Goal: Task Accomplishment & Management: Manage account settings

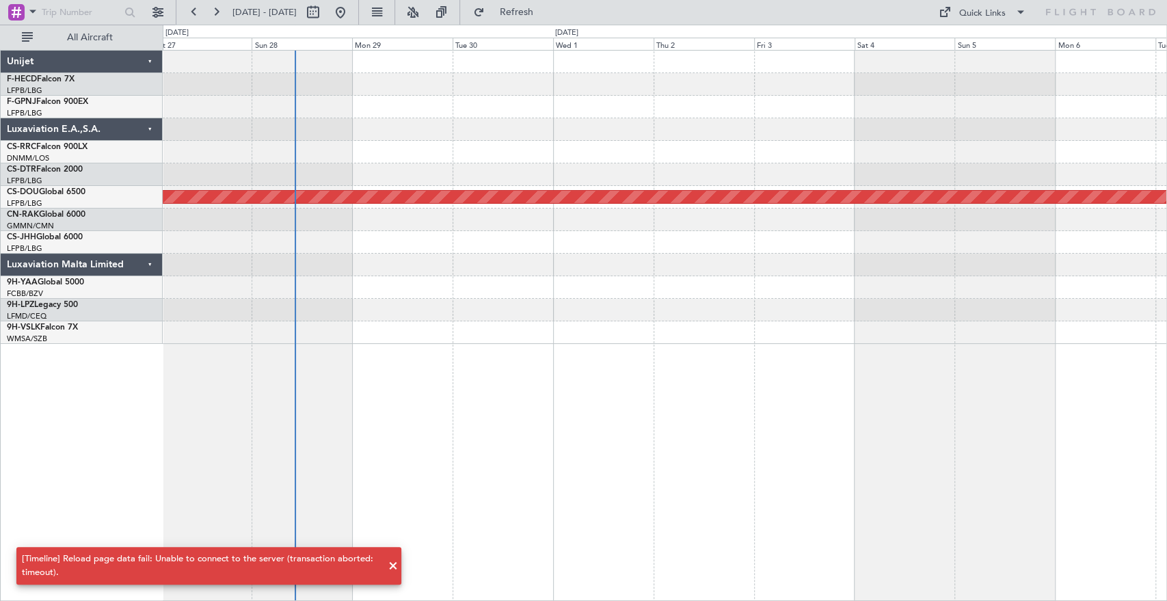
click at [324, 119] on div "Planned Maint London ([GEOGRAPHIC_DATA])" at bounding box center [665, 197] width 1004 height 293
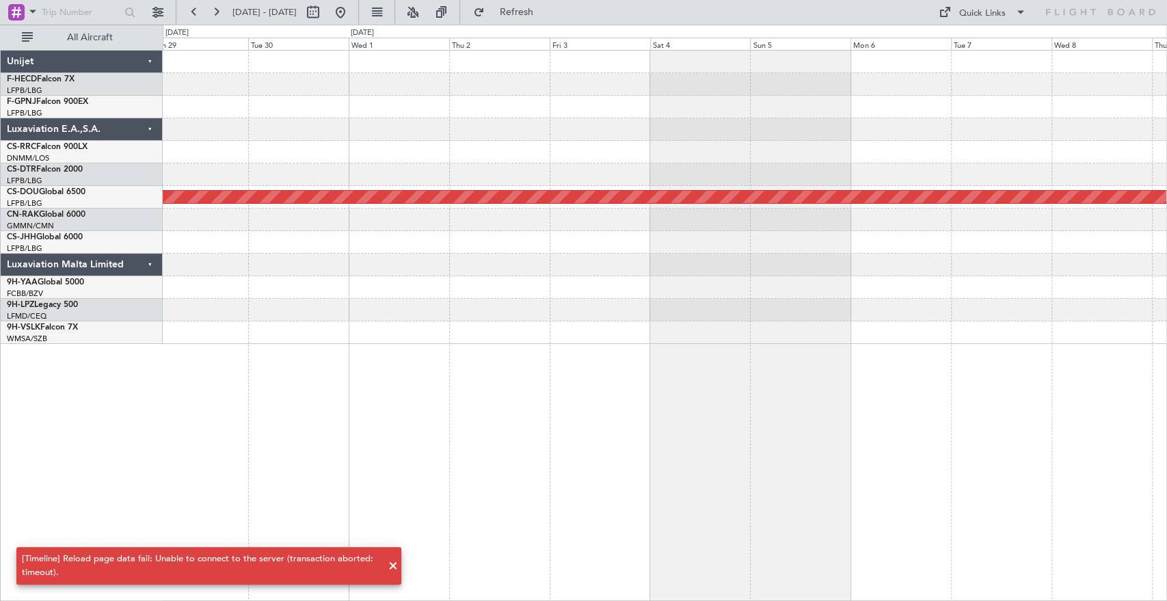
click at [634, 76] on div "No Crew No Crew Planned Maint London (Biggin Hill)" at bounding box center [665, 197] width 1004 height 293
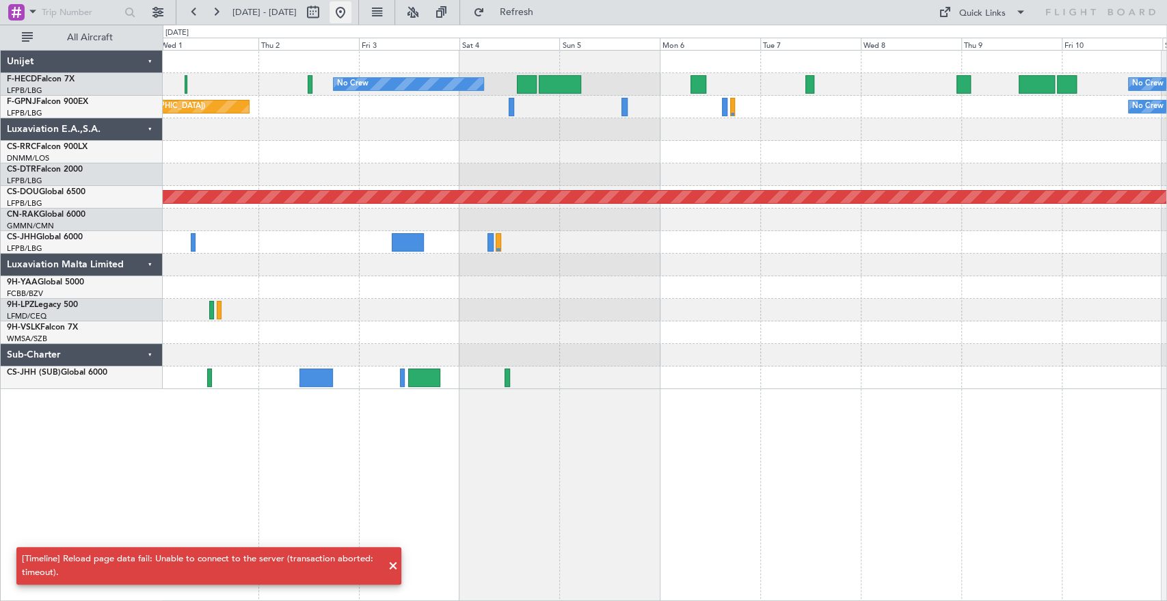
click at [351, 9] on button at bounding box center [341, 12] width 22 height 22
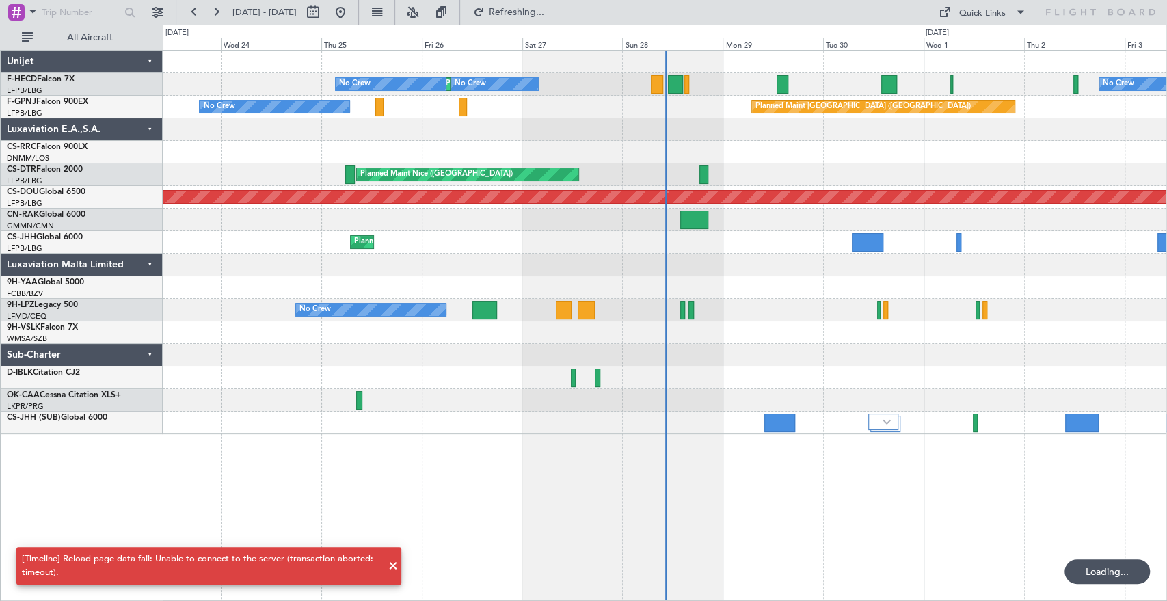
click at [487, 157] on div "No Crew No Crew Planned Maint [GEOGRAPHIC_DATA] ([GEOGRAPHIC_DATA]) No Crew Pla…" at bounding box center [665, 243] width 1004 height 384
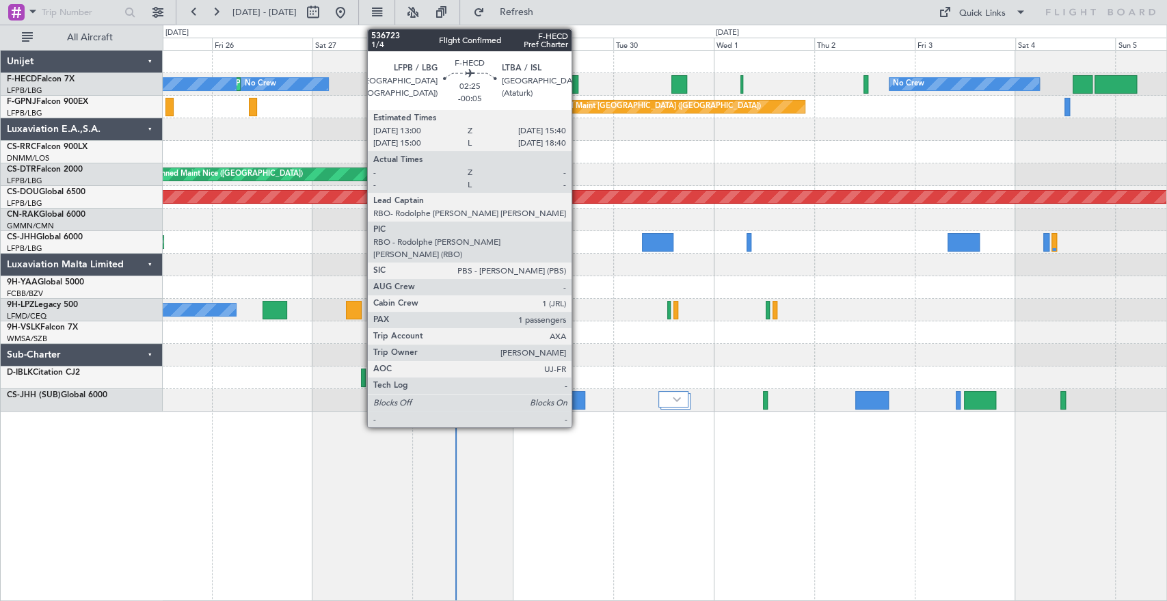
click at [576, 89] on div at bounding box center [573, 84] width 12 height 18
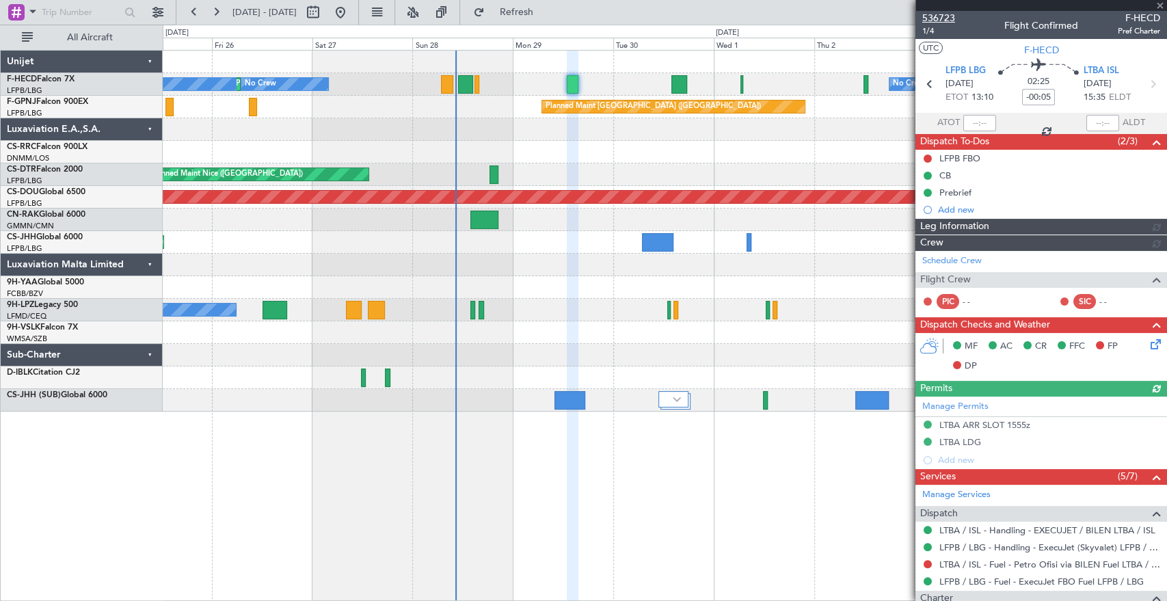
click at [944, 18] on span "536723" at bounding box center [938, 18] width 33 height 14
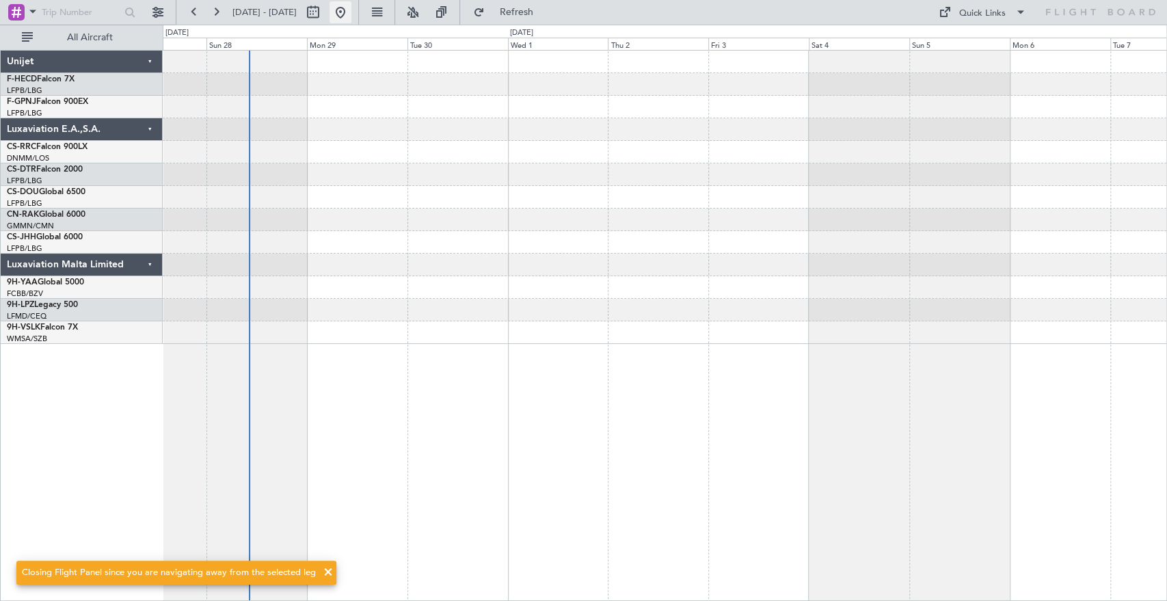
click at [351, 13] on button at bounding box center [341, 12] width 22 height 22
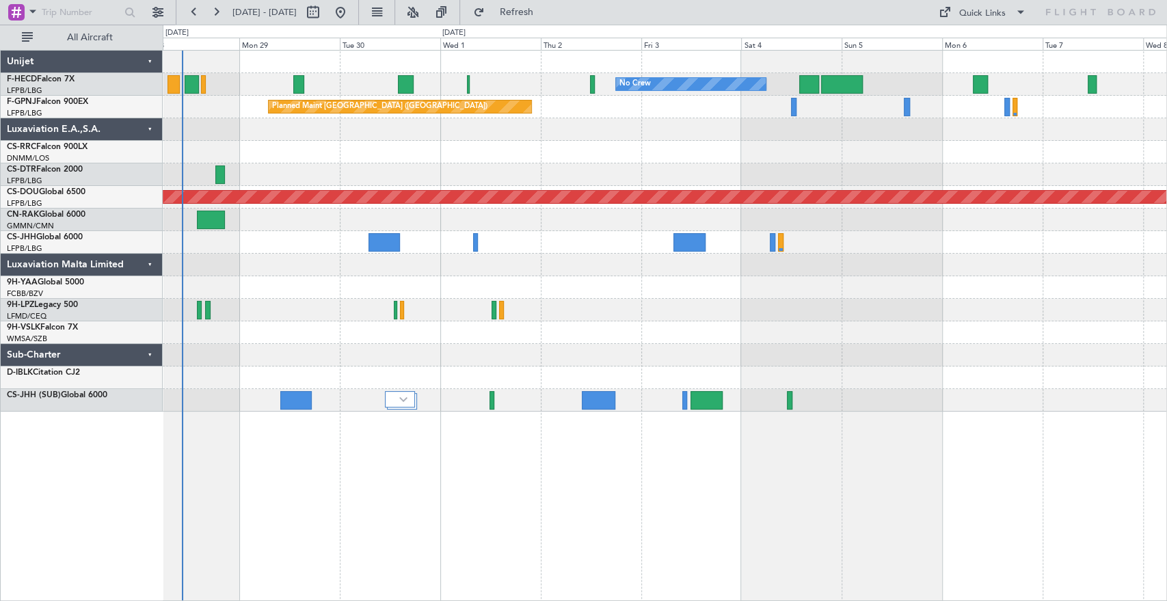
click at [518, 196] on div "No Crew No Crew No Crew Planned Maint [GEOGRAPHIC_DATA] ([GEOGRAPHIC_DATA]) No …" at bounding box center [665, 231] width 1004 height 361
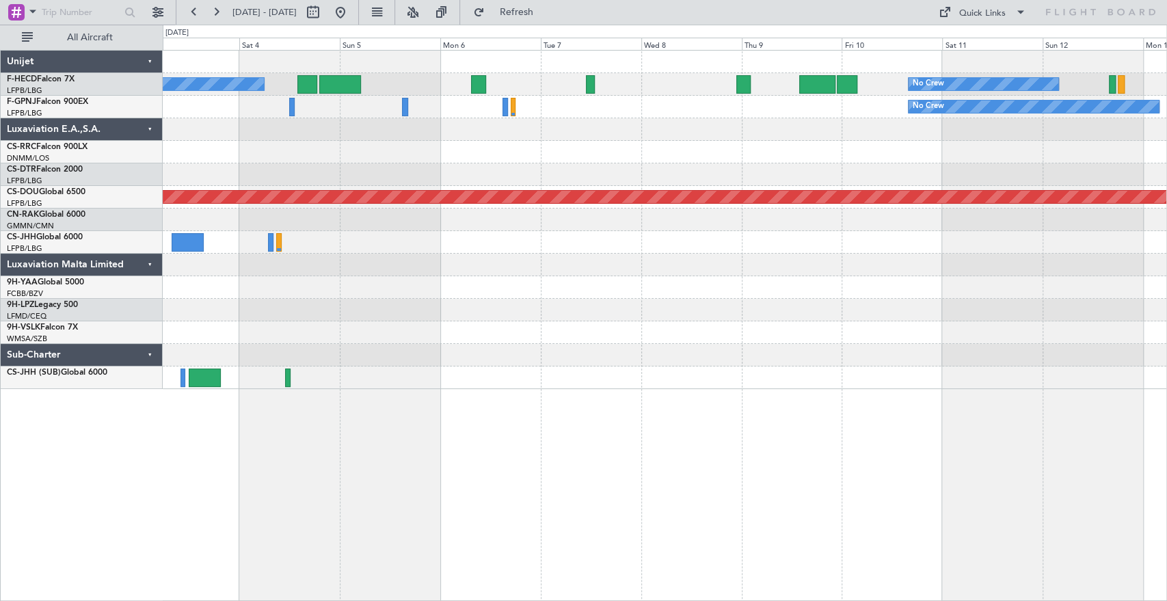
click at [533, 111] on div "No Crew No Crew Planned Maint [GEOGRAPHIC_DATA] ([GEOGRAPHIC_DATA]) No Crew No …" at bounding box center [665, 220] width 1004 height 338
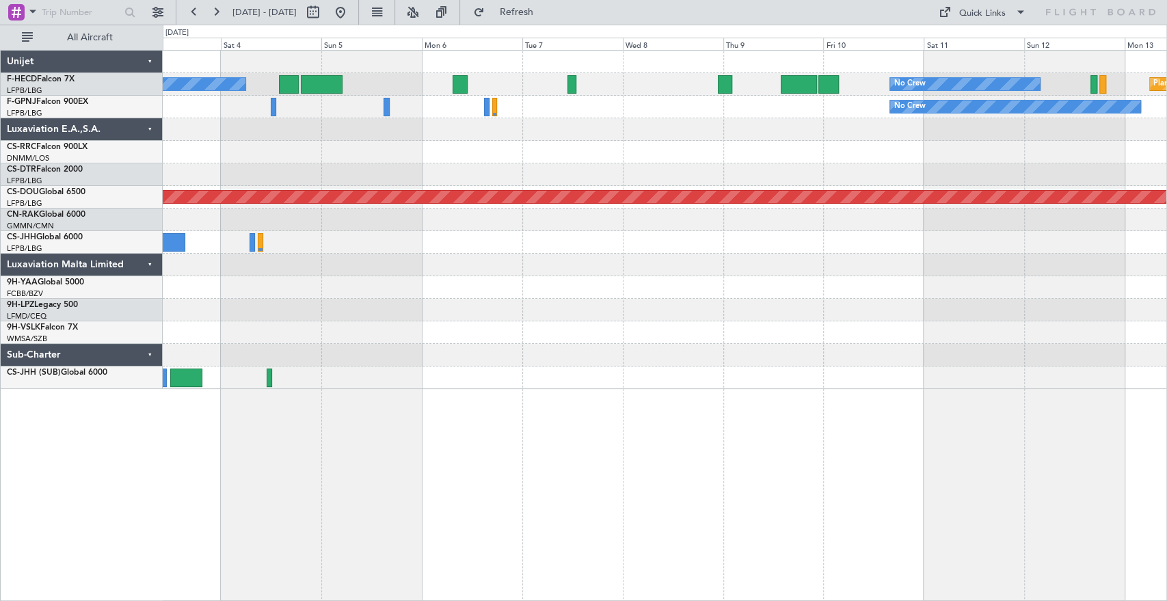
click at [626, 121] on div at bounding box center [665, 129] width 1004 height 23
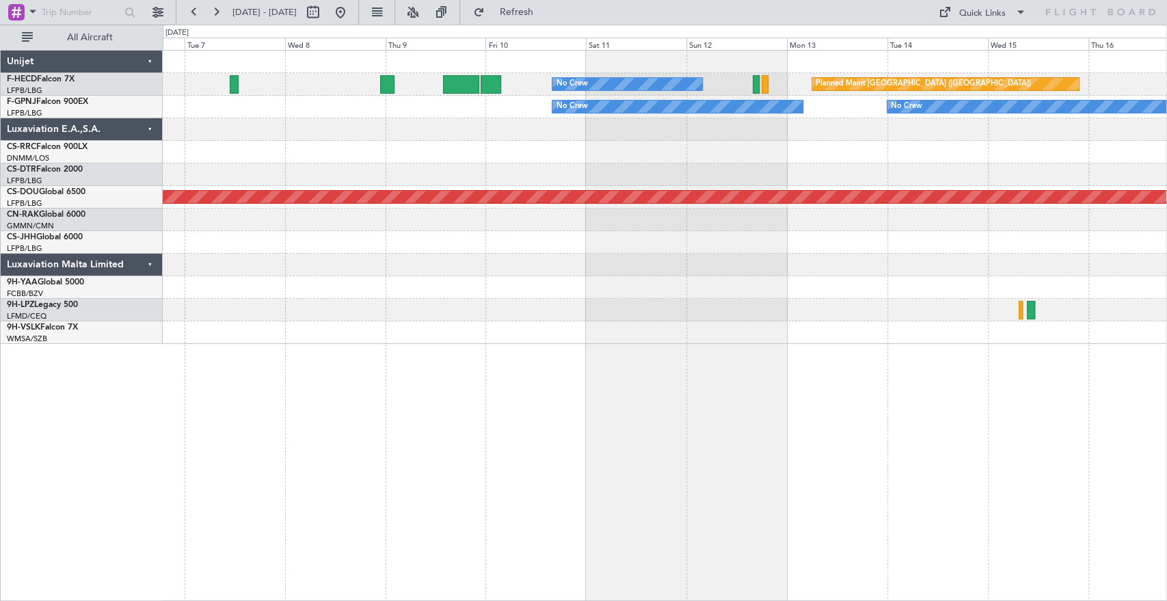
click at [607, 140] on div "No Crew Planned Maint [GEOGRAPHIC_DATA] ([GEOGRAPHIC_DATA]) No Crew No Crew No …" at bounding box center [665, 197] width 1004 height 293
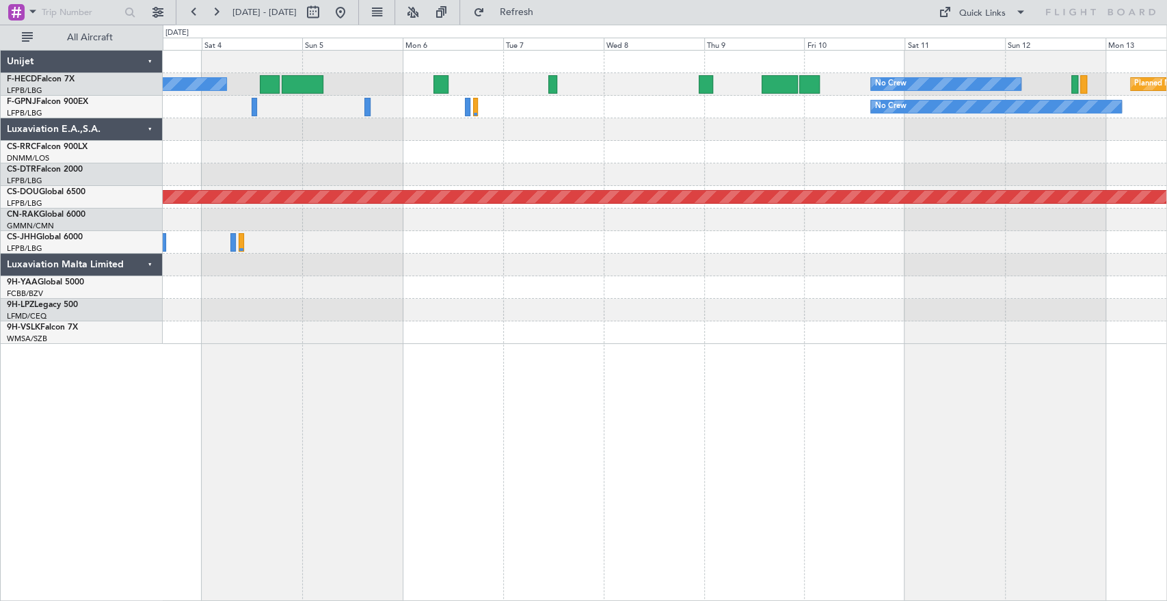
click at [614, 132] on div at bounding box center [665, 129] width 1004 height 23
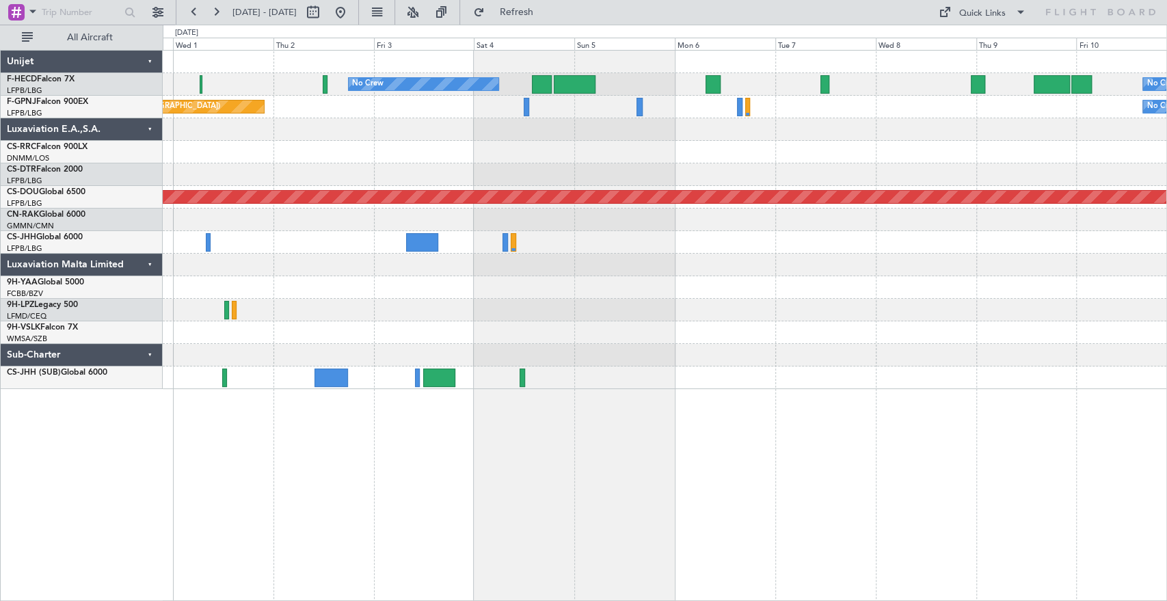
click at [624, 127] on div "No Crew No Crew Planned Maint [GEOGRAPHIC_DATA] ([GEOGRAPHIC_DATA]) No Crew Pla…" at bounding box center [665, 220] width 1004 height 338
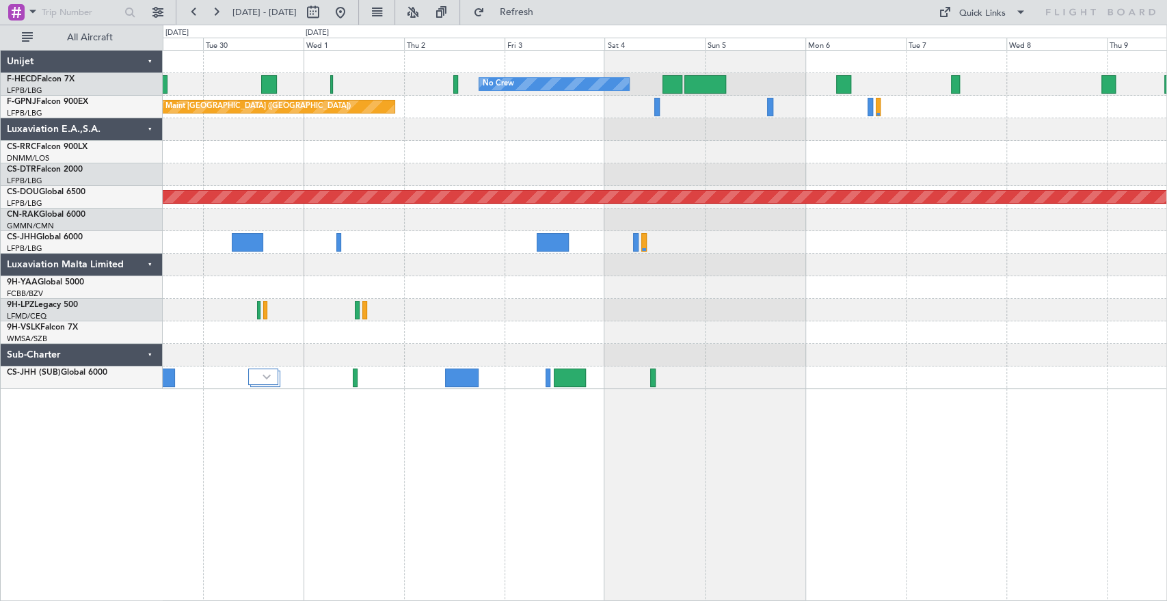
click at [494, 124] on div at bounding box center [665, 129] width 1004 height 23
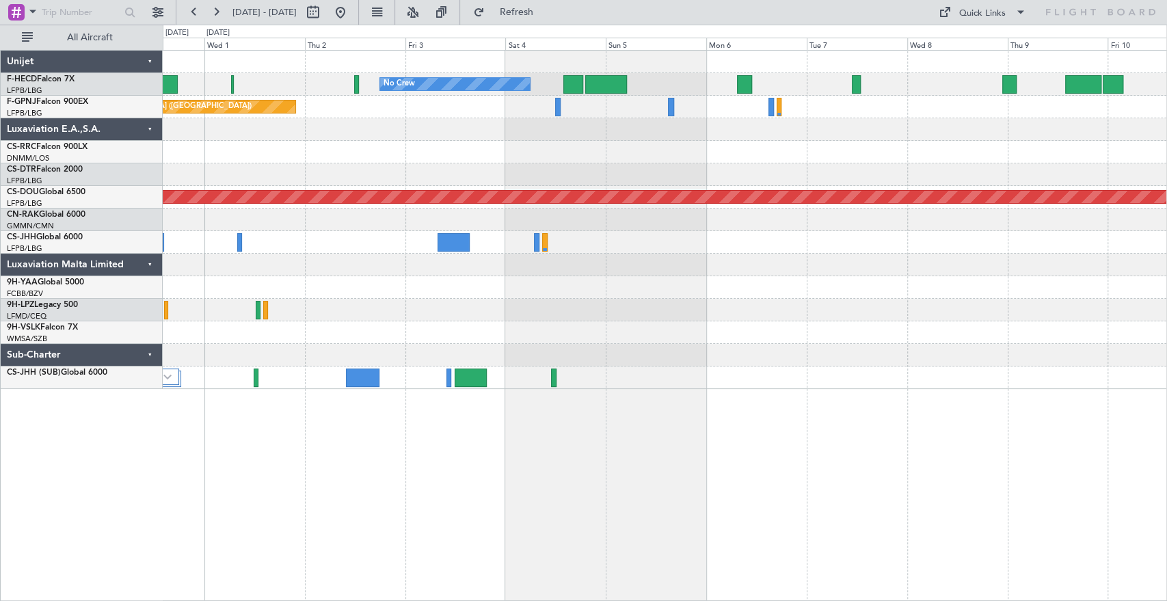
click at [501, 169] on div "No Crew No Crew Planned Maint [GEOGRAPHIC_DATA] ([GEOGRAPHIC_DATA]) No Crew Pla…" at bounding box center [665, 220] width 1004 height 338
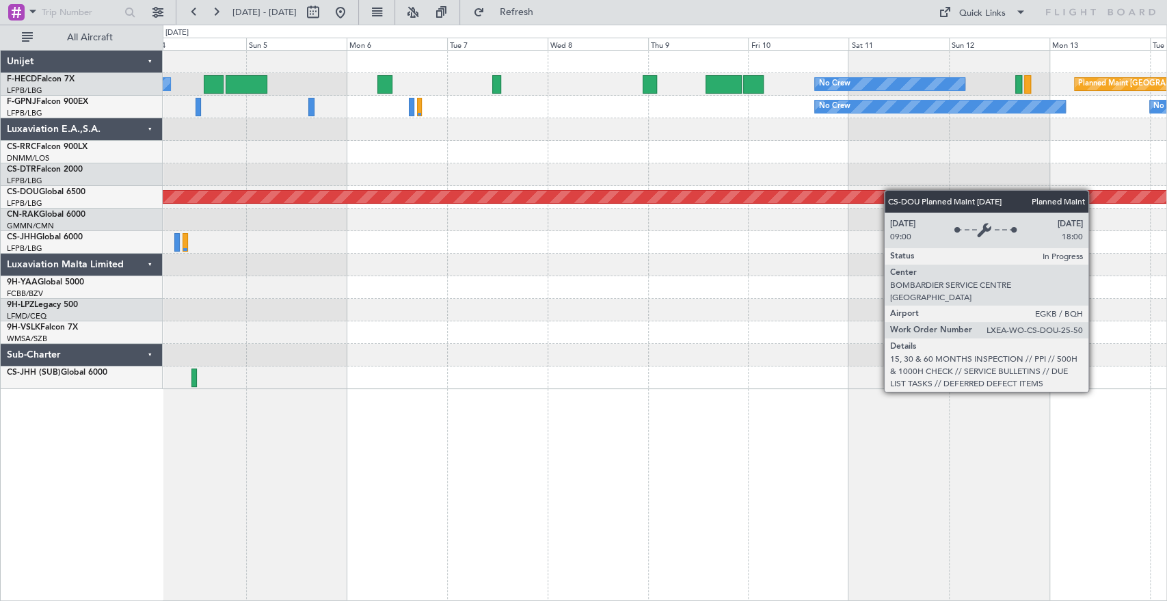
click at [730, 194] on div "No Crew No Crew Planned Maint [GEOGRAPHIC_DATA] ([GEOGRAPHIC_DATA]) No Crew No …" at bounding box center [665, 220] width 1004 height 338
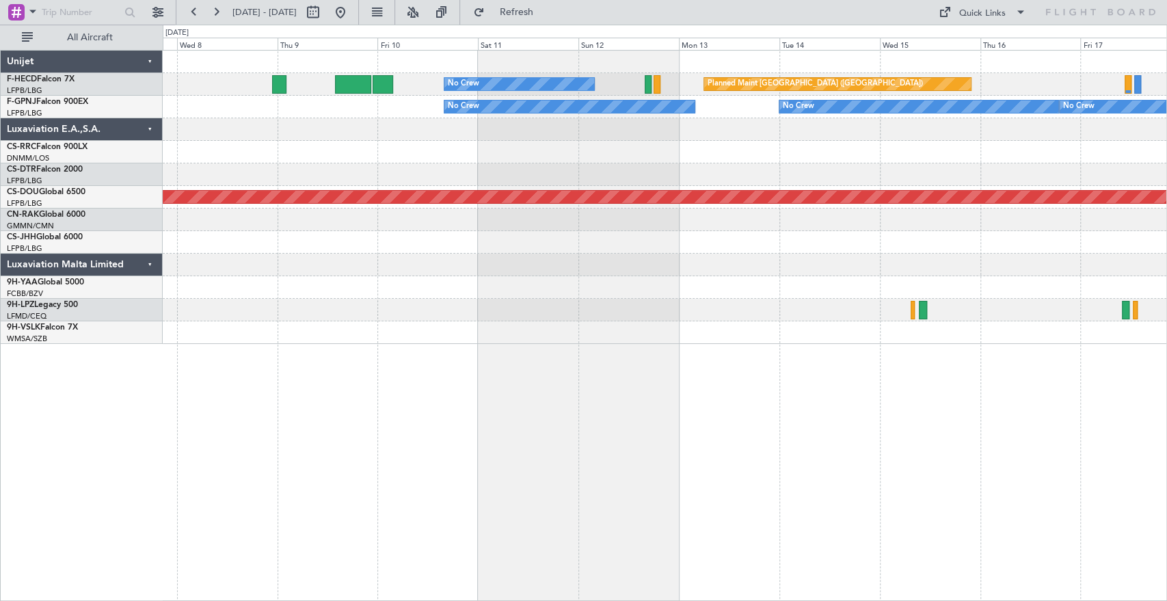
click at [733, 107] on div "No Crew No Crew No Crew" at bounding box center [665, 107] width 1004 height 23
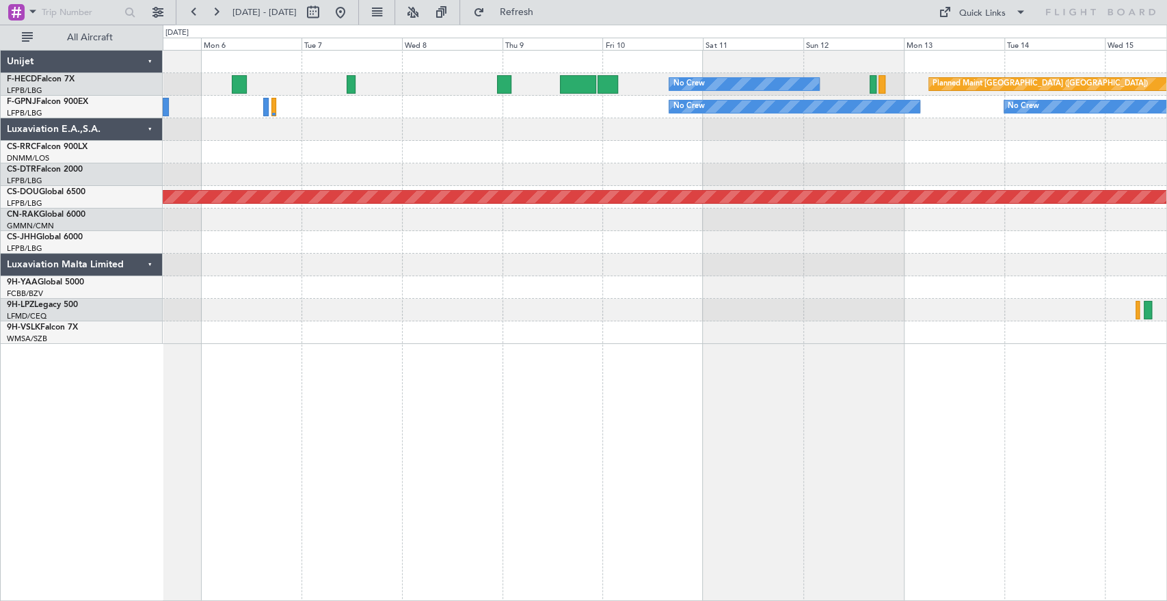
click at [886, 162] on div at bounding box center [665, 152] width 1004 height 23
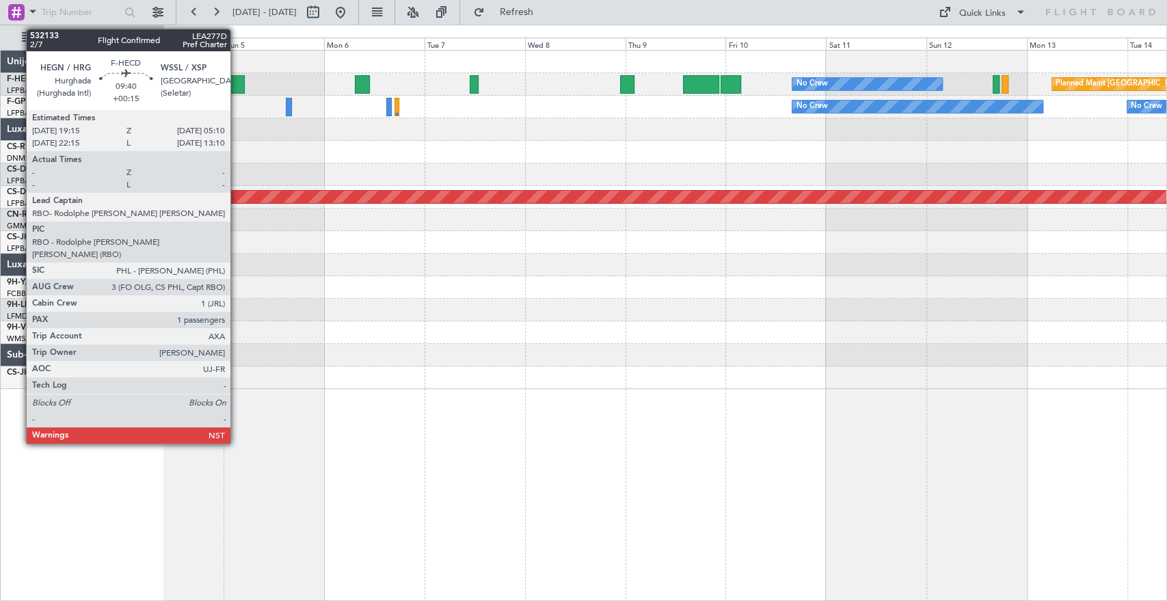
click at [788, 130] on div "No Crew Planned Maint [GEOGRAPHIC_DATA] ([GEOGRAPHIC_DATA]) No Crew No Crew No …" at bounding box center [665, 220] width 1004 height 338
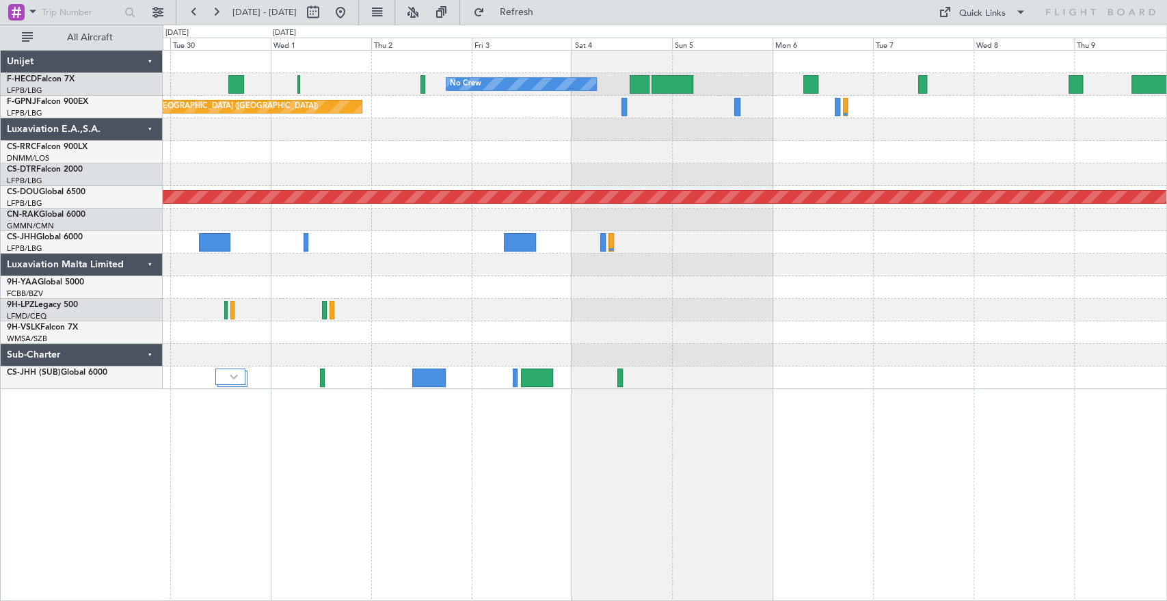
click at [579, 155] on div "No Crew No Crew Planned Maint [GEOGRAPHIC_DATA] ([GEOGRAPHIC_DATA]) No Crew [GE…" at bounding box center [665, 220] width 1004 height 338
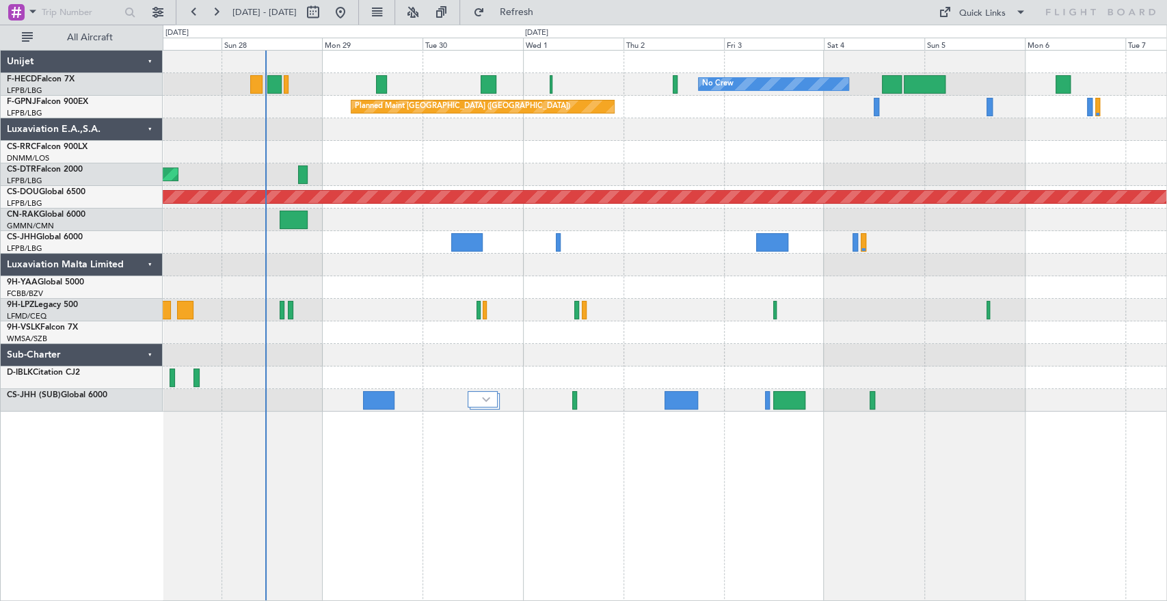
click at [426, 196] on div "No Crew No Crew Planned Maint [GEOGRAPHIC_DATA] ([GEOGRAPHIC_DATA]) No Crew Pla…" at bounding box center [665, 231] width 1004 height 361
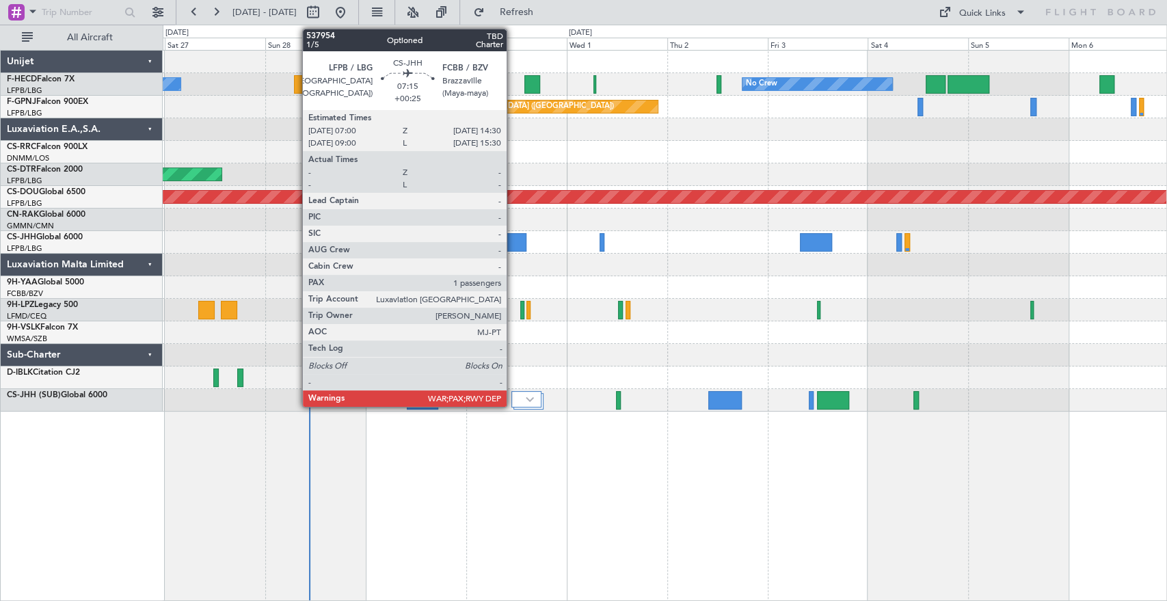
click at [513, 242] on div at bounding box center [510, 242] width 31 height 18
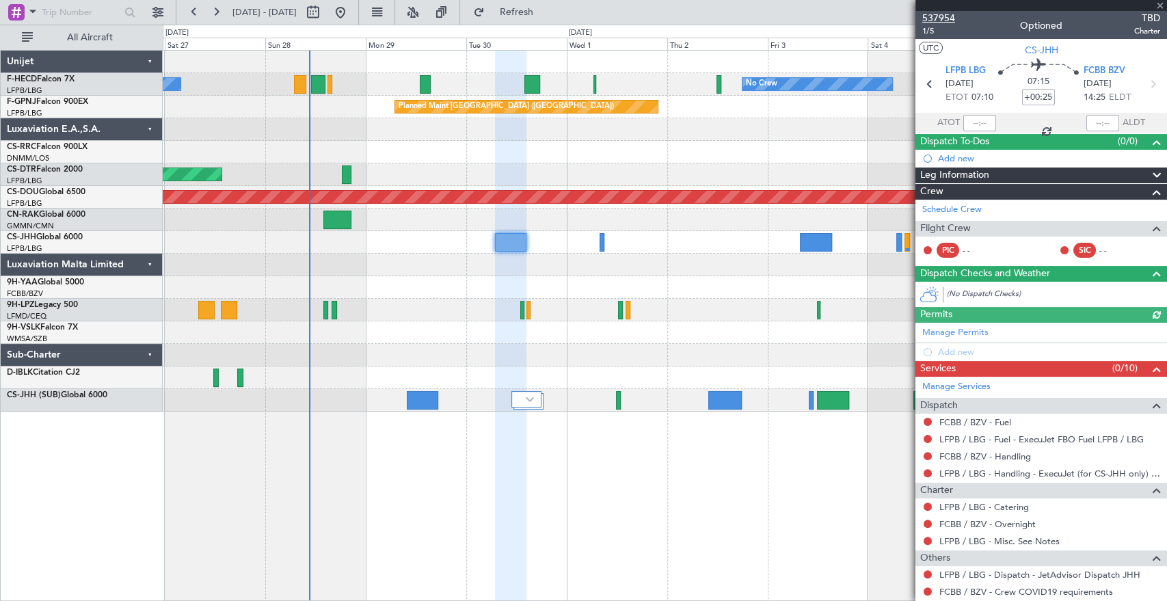
click at [946, 15] on span "537954" at bounding box center [938, 18] width 33 height 14
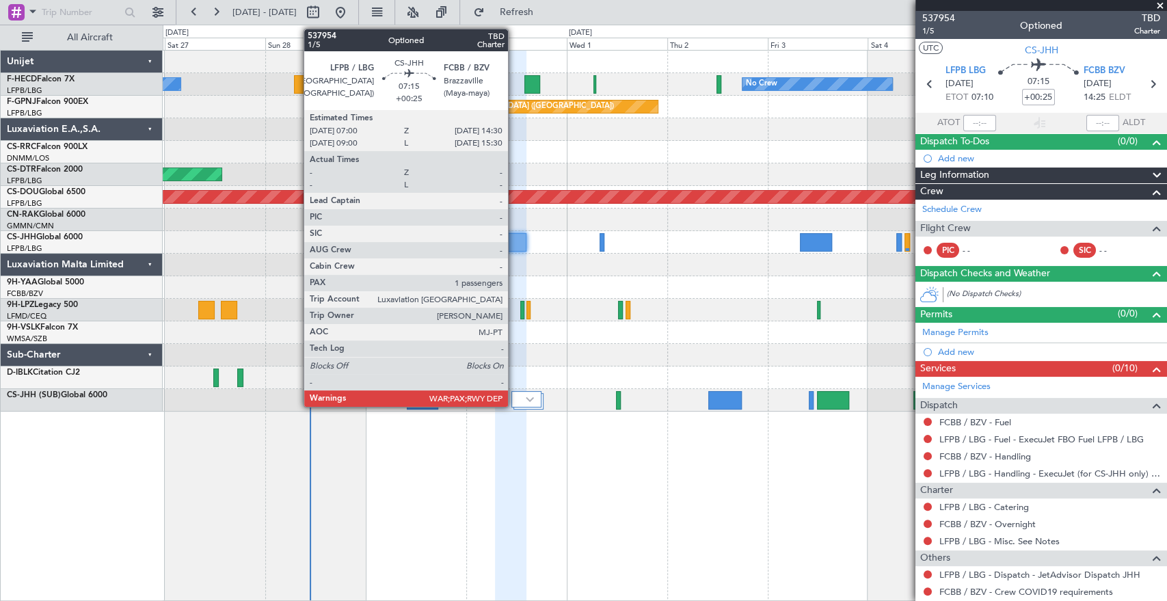
click at [510, 237] on div at bounding box center [510, 242] width 31 height 18
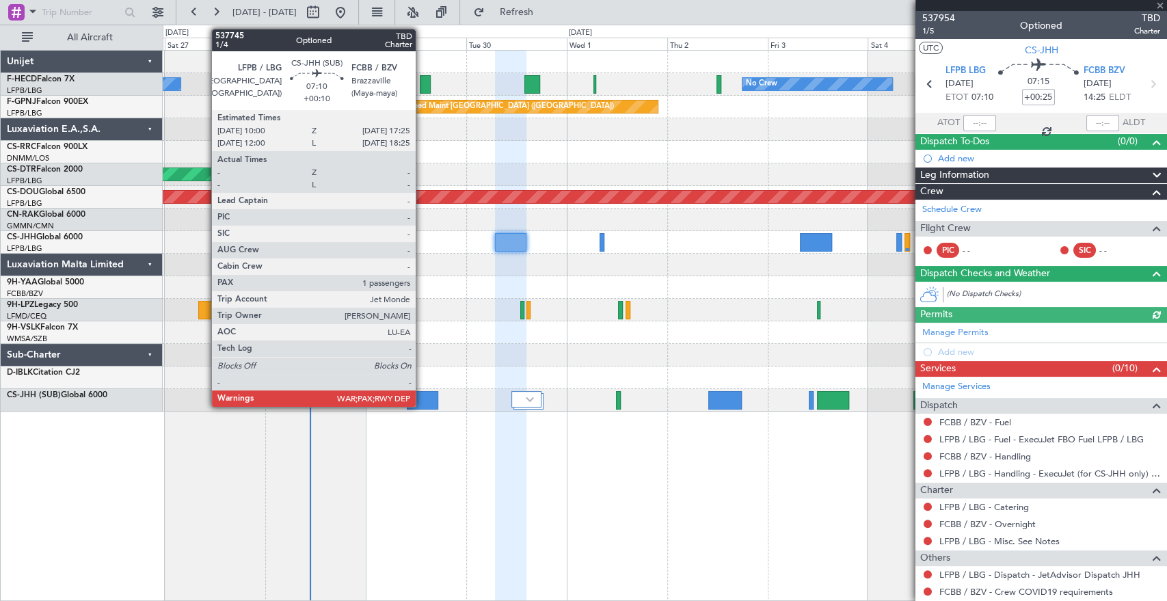
click at [423, 393] on div at bounding box center [422, 400] width 31 height 18
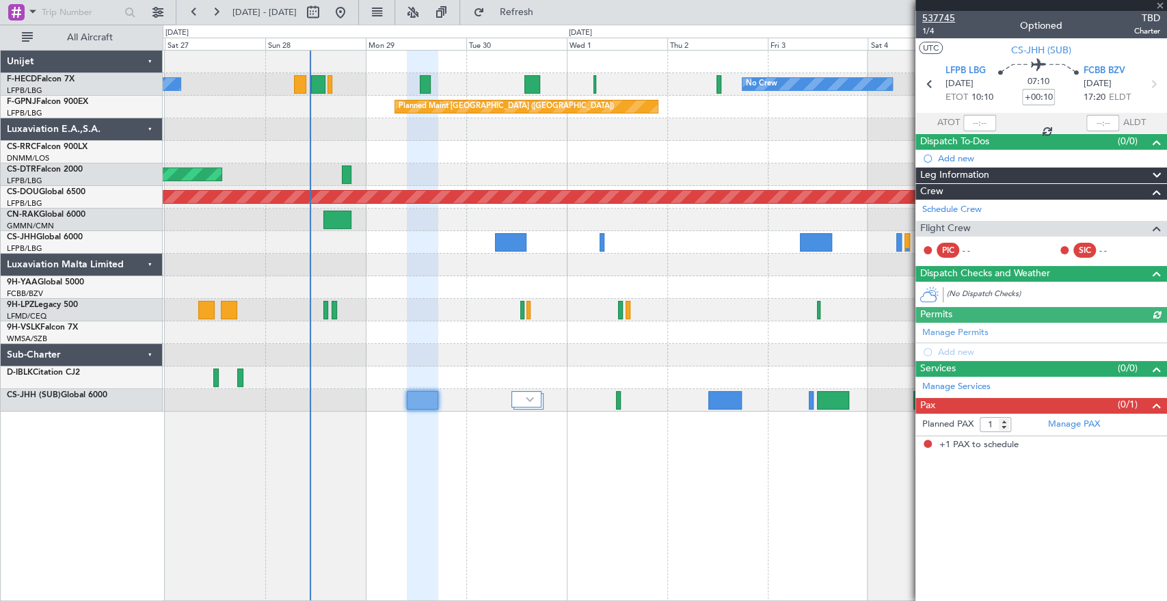
click at [941, 13] on span "537745" at bounding box center [938, 18] width 33 height 14
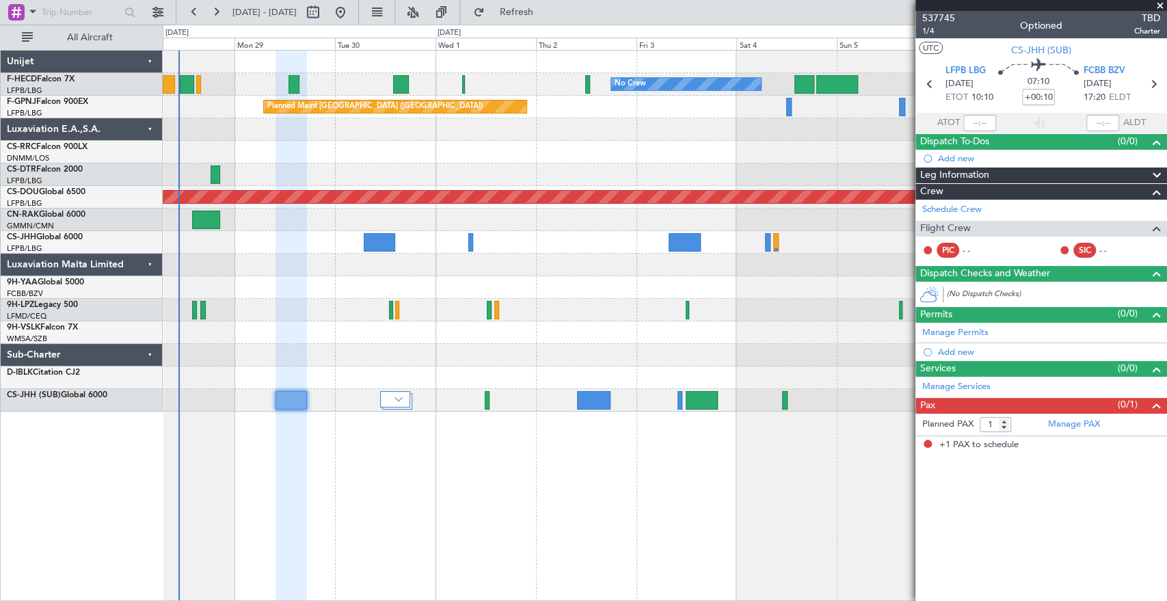
click at [408, 235] on div "No Crew No Crew No Crew Planned Maint [GEOGRAPHIC_DATA] ([GEOGRAPHIC_DATA]) No …" at bounding box center [665, 231] width 1004 height 361
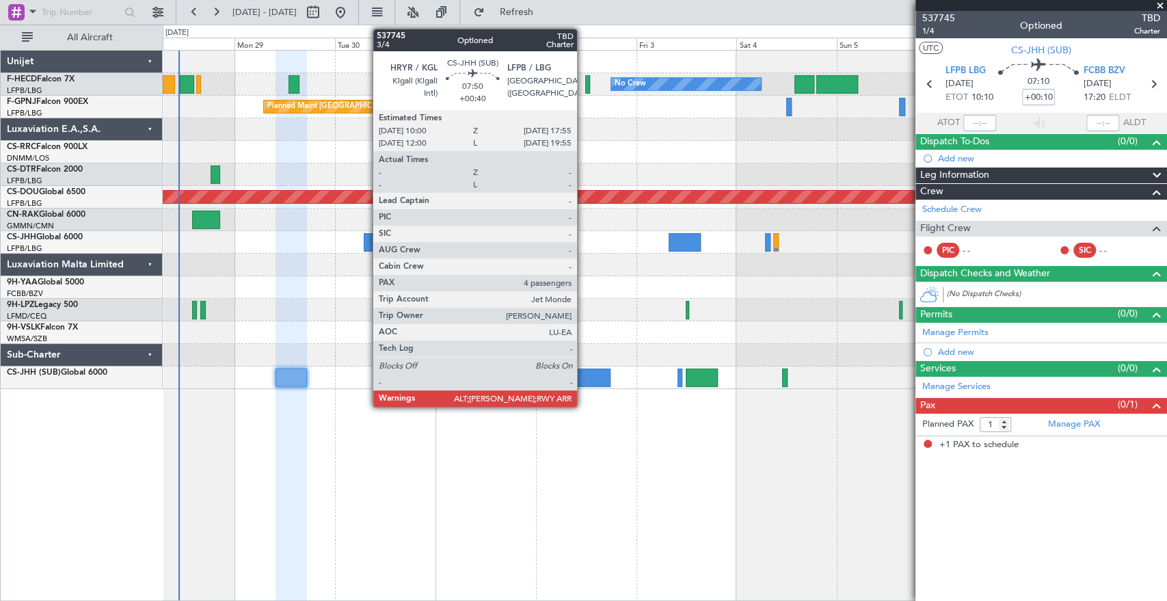
click at [588, 374] on div at bounding box center [594, 378] width 34 height 18
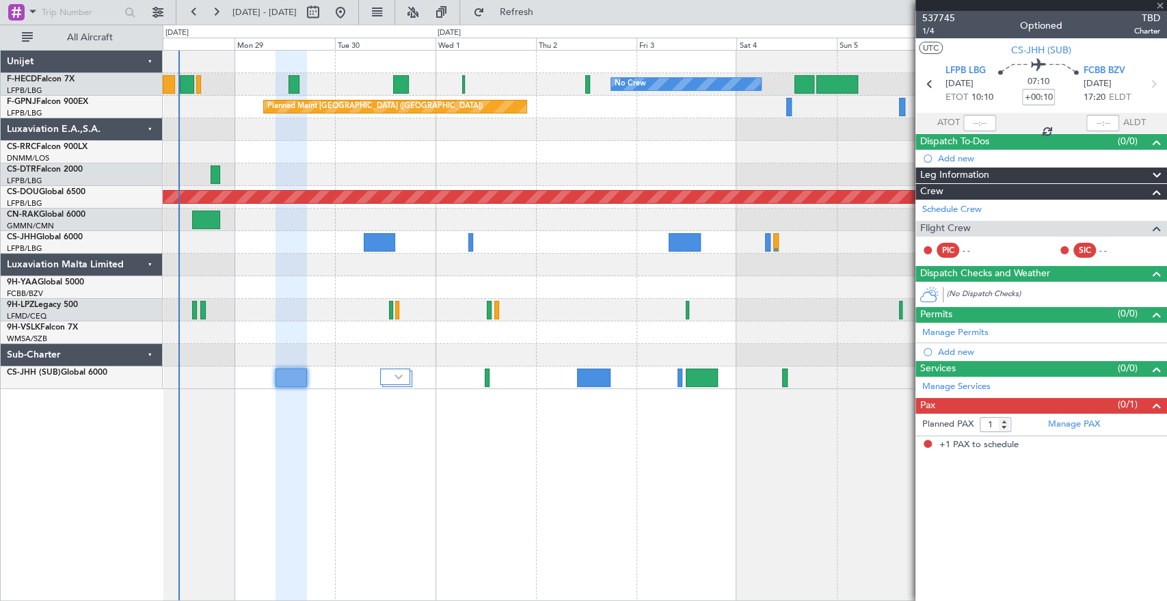
type input "+00:40"
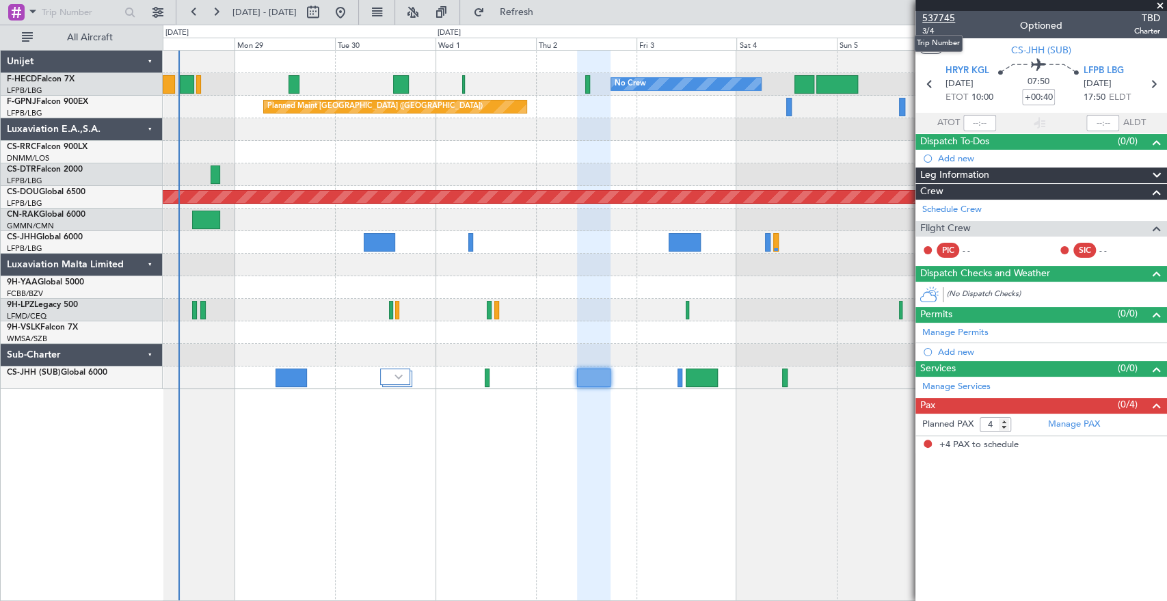
click at [935, 17] on span "537745" at bounding box center [938, 18] width 33 height 14
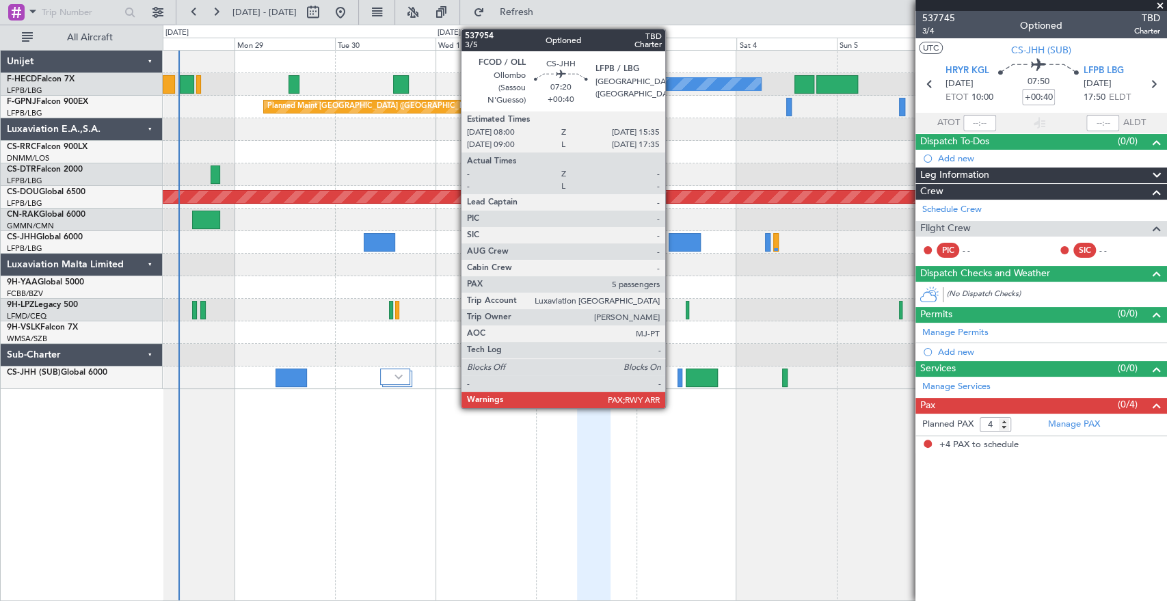
click at [672, 240] on div at bounding box center [685, 242] width 32 height 18
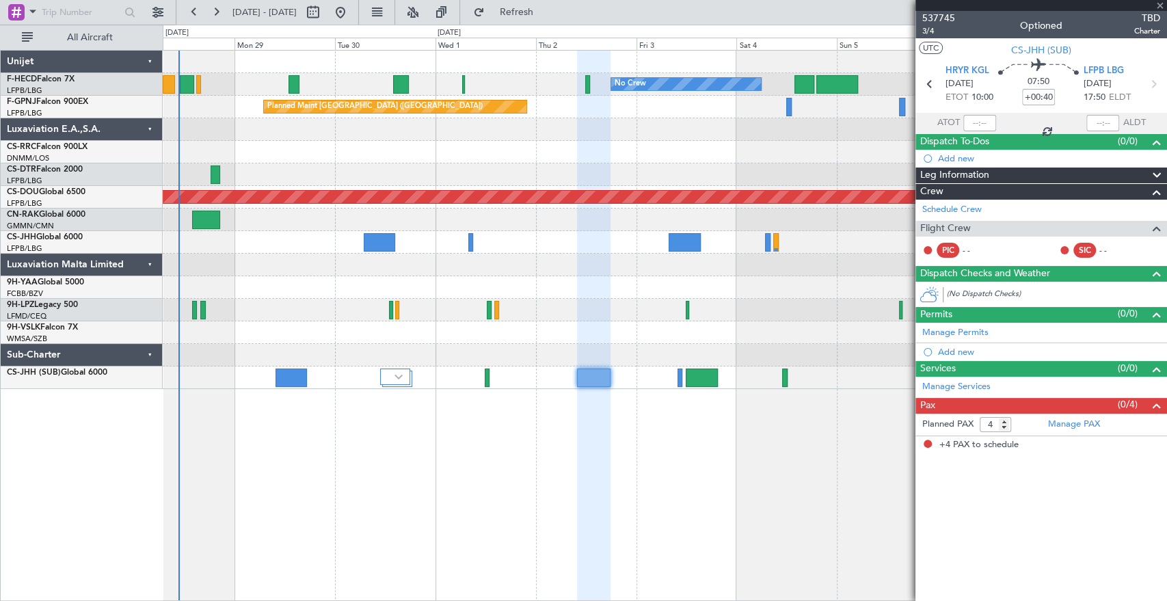
type input "5"
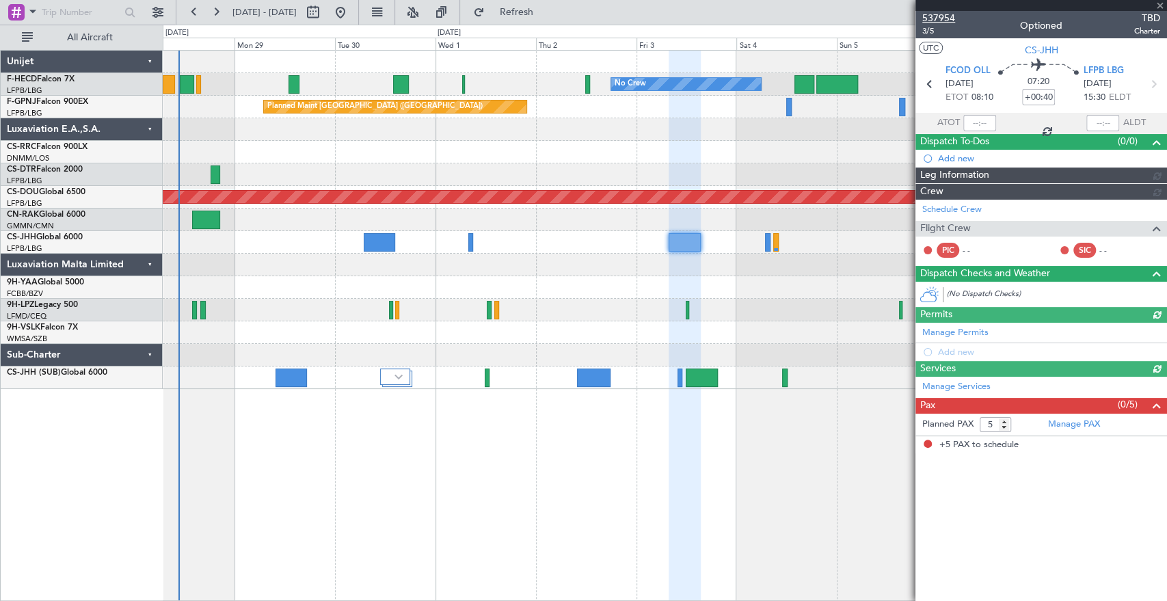
click at [952, 18] on span "537954" at bounding box center [938, 18] width 33 height 14
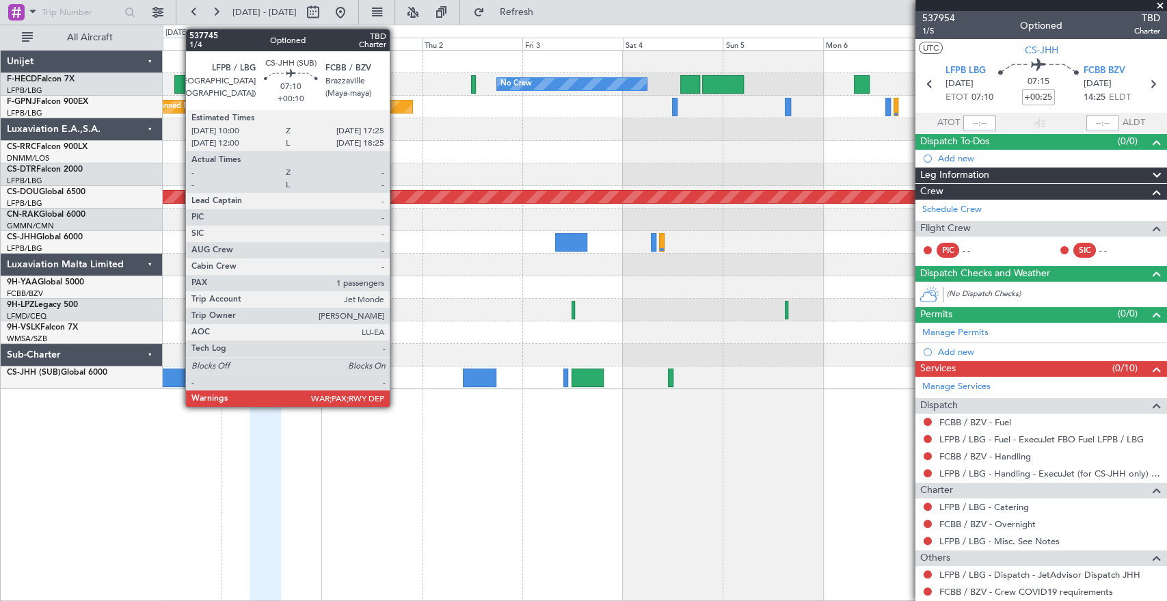
click at [178, 376] on div at bounding box center [176, 378] width 31 height 18
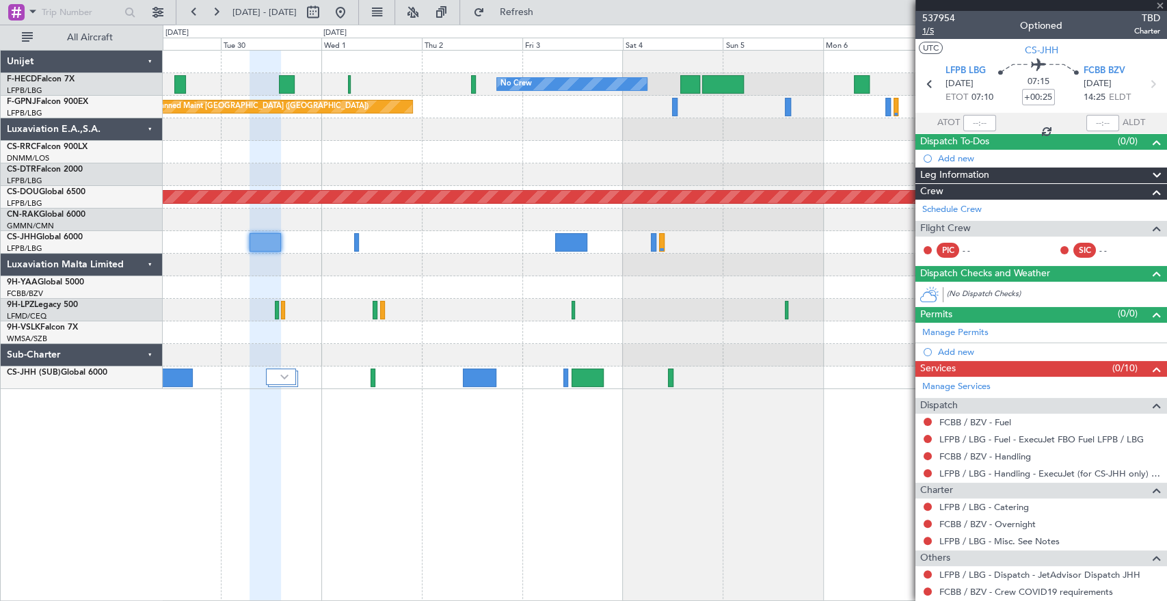
type input "+00:10"
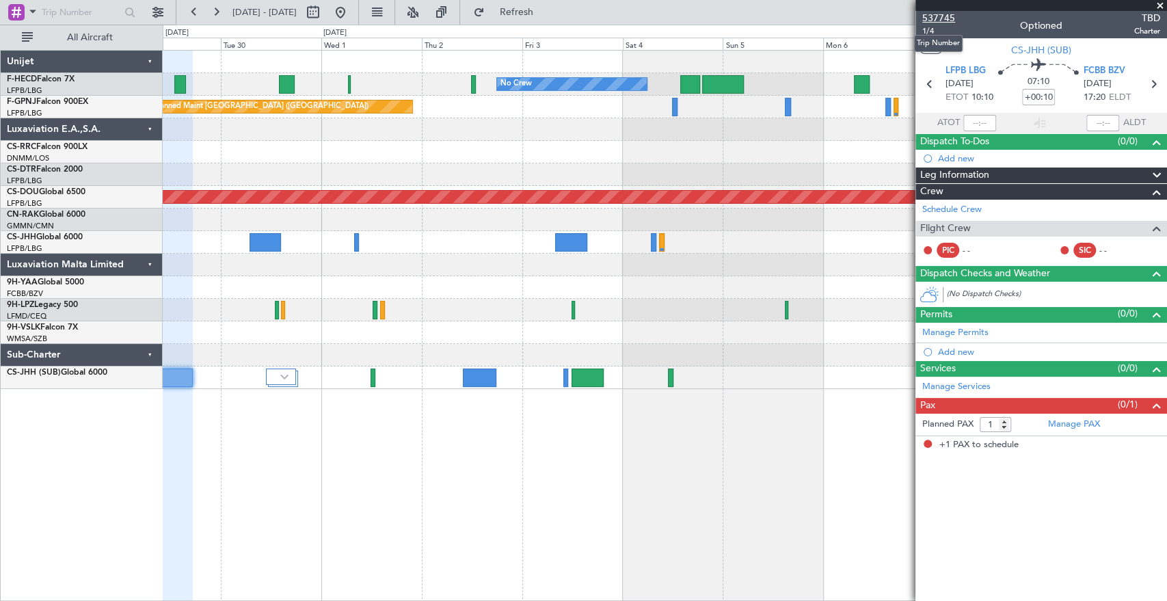
click at [950, 16] on span "537745" at bounding box center [938, 18] width 33 height 14
